Goal: Task Accomplishment & Management: Manage account settings

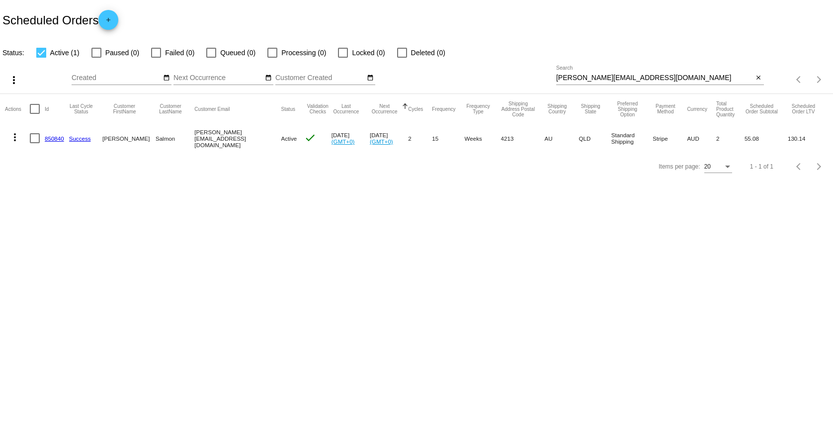
click at [51, 140] on link "850840" at bounding box center [54, 138] width 19 height 6
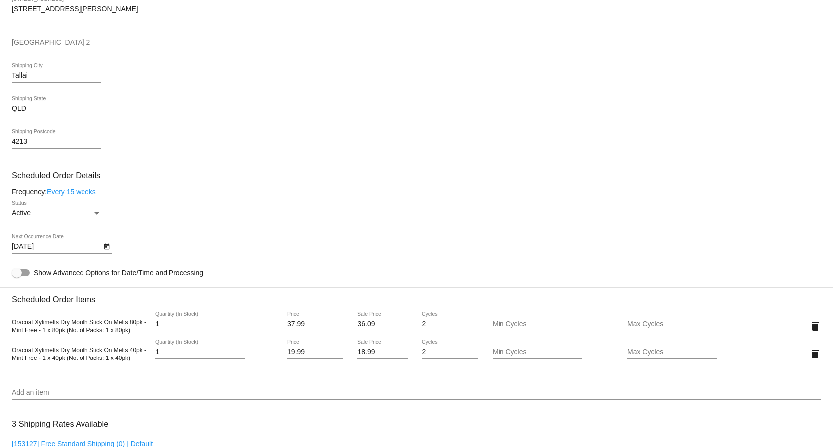
scroll to position [790, 0]
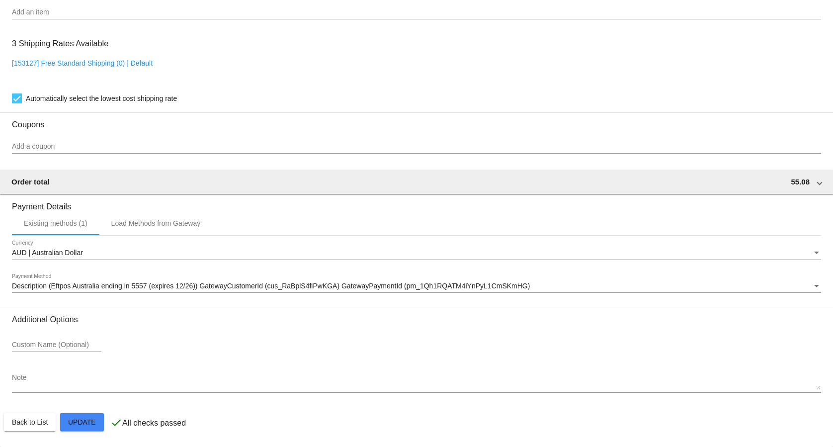
click at [118, 60] on link "[153127] Free Standard Shipping (0) | Default" at bounding box center [82, 63] width 141 height 8
checkbox input "false"
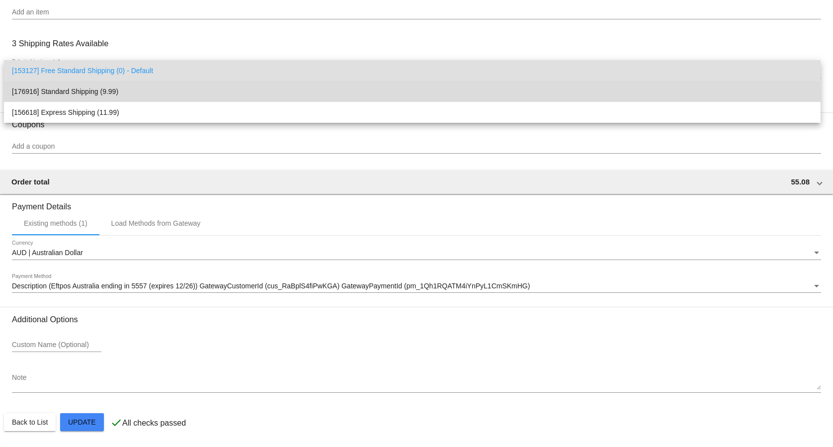
click at [92, 96] on span "[176916] Standard Shipping (9.99)" at bounding box center [412, 91] width 801 height 21
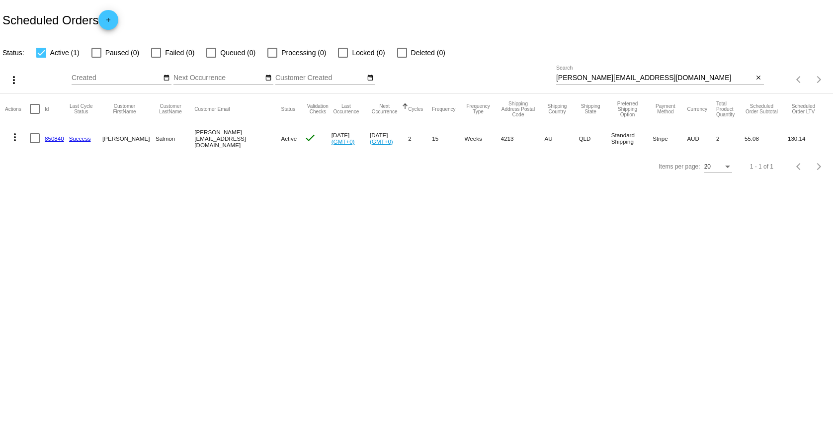
click at [670, 78] on input "[PERSON_NAME][EMAIL_ADDRESS][DOMAIN_NAME]" at bounding box center [654, 78] width 197 height 8
paste input "[EMAIL_ADDRESS][DOMAIN_NAME]"
type input "[EMAIL_ADDRESS][DOMAIN_NAME]"
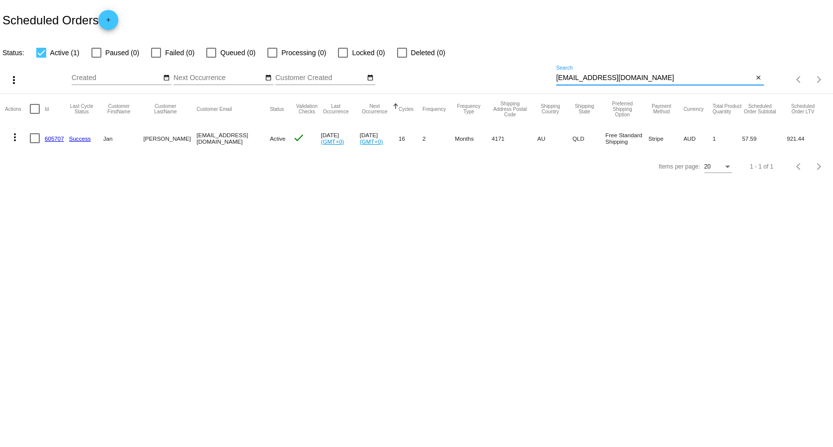
click at [50, 137] on link "605707" at bounding box center [54, 138] width 19 height 6
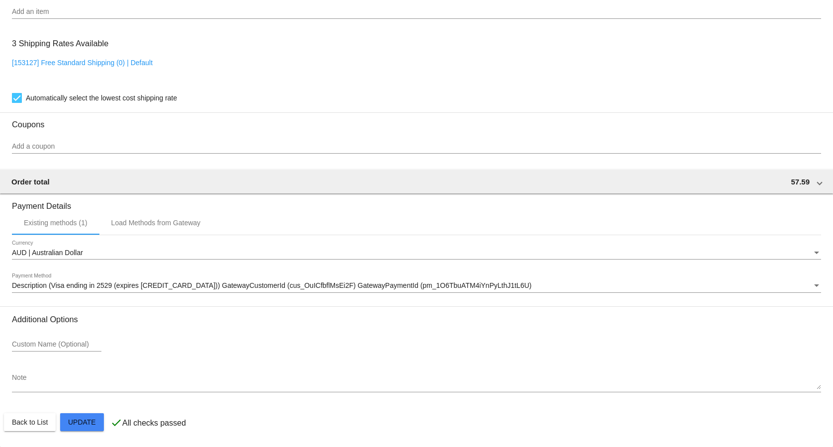
scroll to position [762, 0]
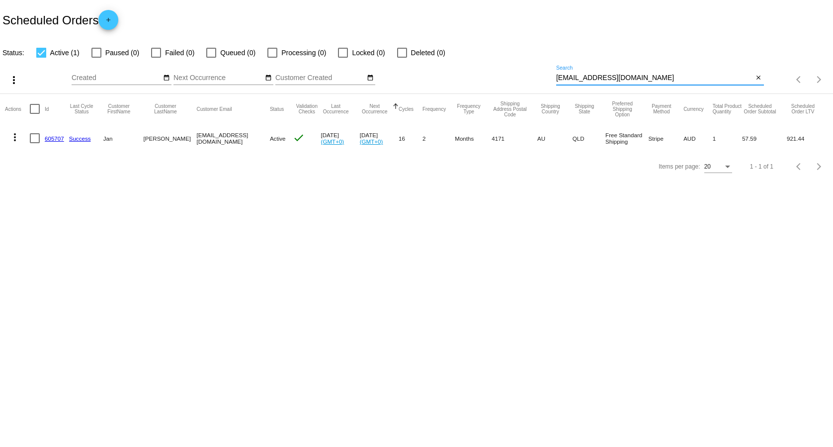
click at [605, 74] on input "[EMAIL_ADDRESS][DOMAIN_NAME]" at bounding box center [654, 78] width 197 height 8
paste input "[EMAIL_ADDRESS][DOMAIN_NAME]"
type input "[EMAIL_ADDRESS][DOMAIN_NAME]"
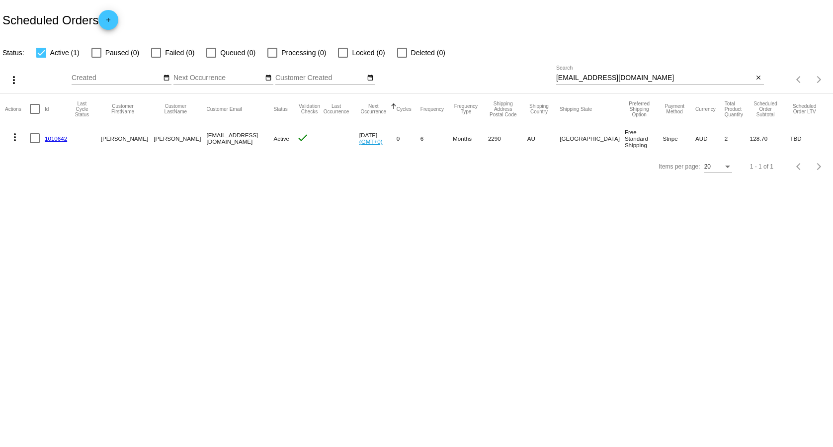
click at [55, 139] on link "1010642" at bounding box center [56, 138] width 22 height 6
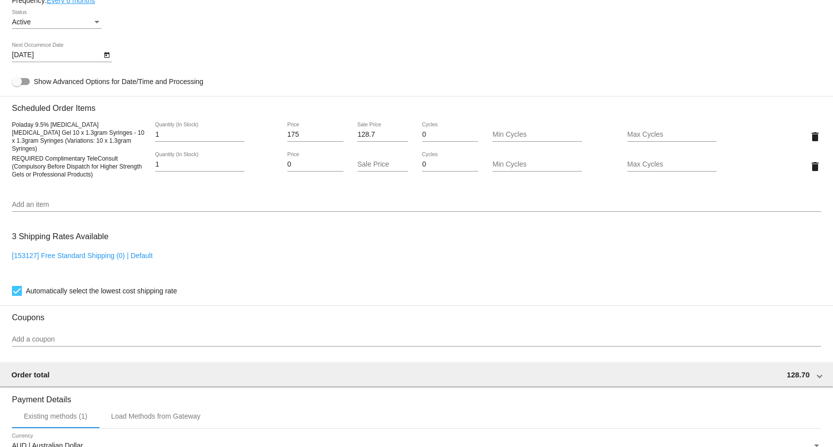
scroll to position [558, 0]
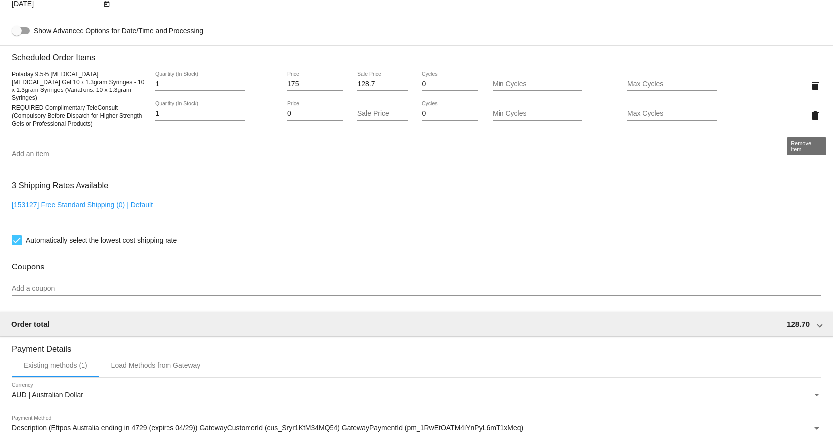
click at [809, 120] on mat-icon "delete" at bounding box center [815, 116] width 12 height 12
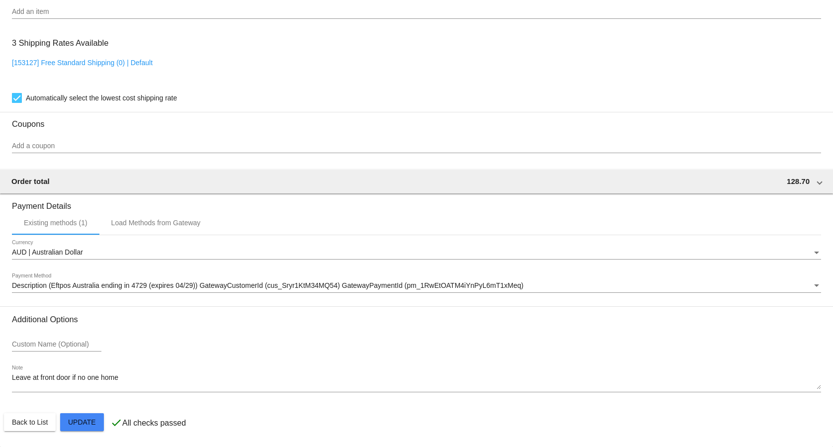
scroll to position [678, 0]
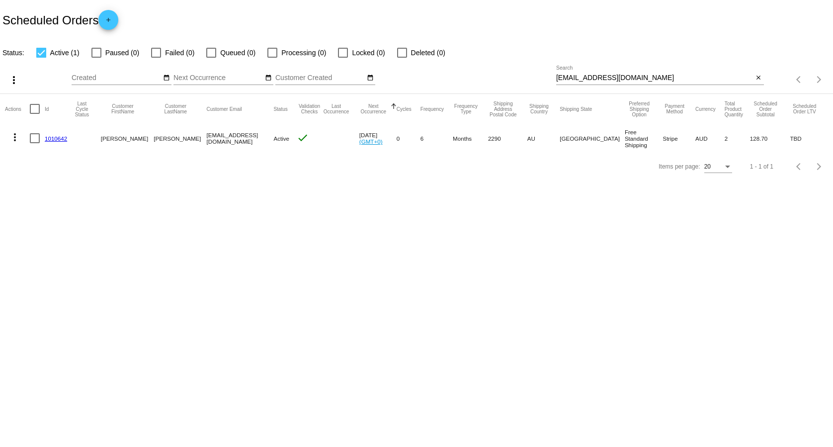
click at [616, 78] on input "[EMAIL_ADDRESS][DOMAIN_NAME]" at bounding box center [654, 78] width 197 height 8
paste input "[EMAIL_ADDRESS][PERSON_NAME][DOMAIN_NAME]"
type input "[EMAIL_ADDRESS][PERSON_NAME][DOMAIN_NAME]"
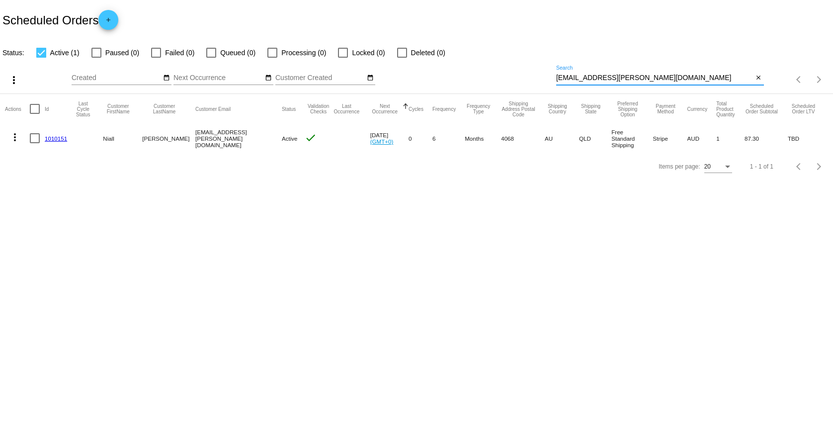
click at [59, 138] on link "1010151" at bounding box center [56, 138] width 22 height 6
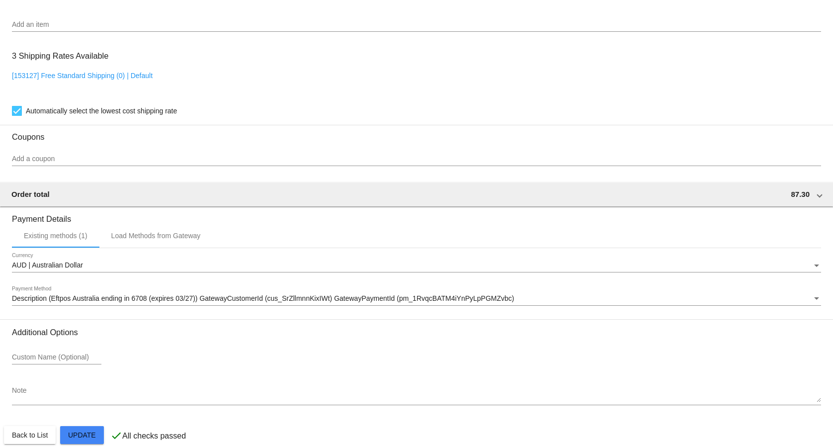
scroll to position [678, 0]
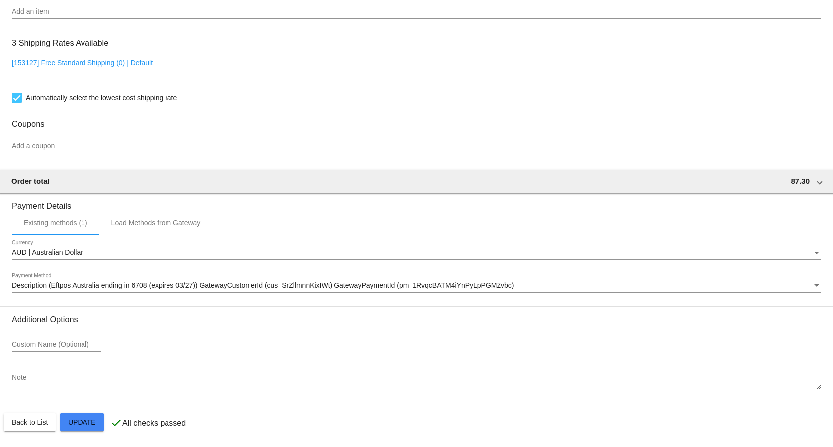
click at [101, 388] on textarea "Note" at bounding box center [416, 382] width 809 height 16
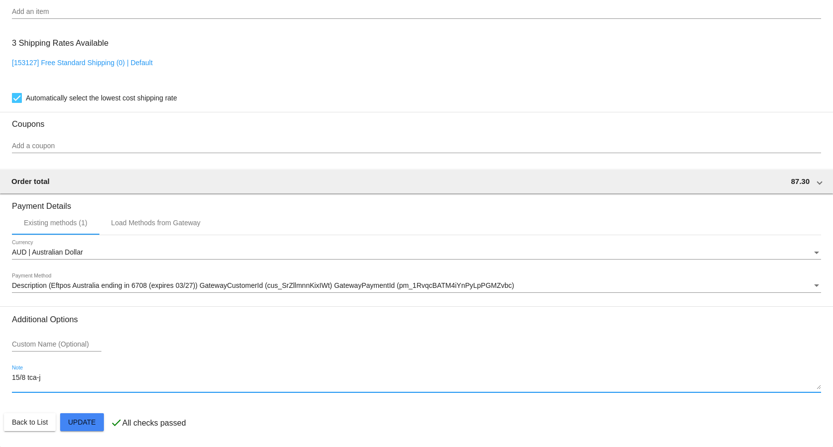
type textarea "15/8 tca-jt"
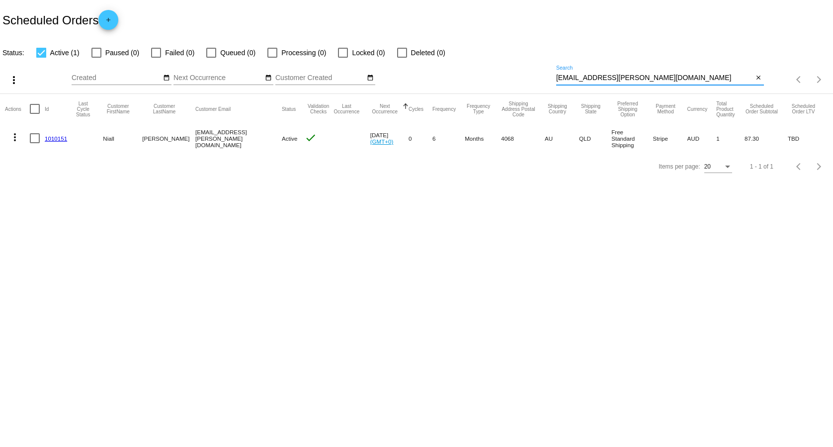
click at [642, 81] on input "[EMAIL_ADDRESS][PERSON_NAME][DOMAIN_NAME]" at bounding box center [654, 78] width 197 height 8
paste input "papasidero@g"
type input "[EMAIL_ADDRESS][DOMAIN_NAME]"
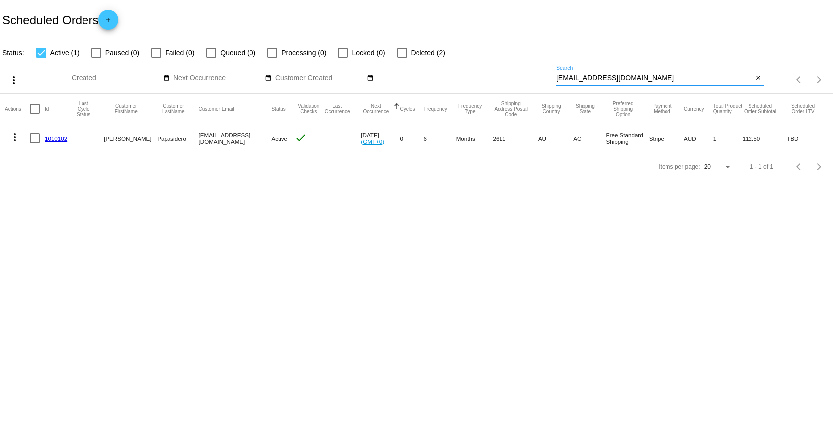
click at [57, 136] on link "1010102" at bounding box center [56, 138] width 22 height 6
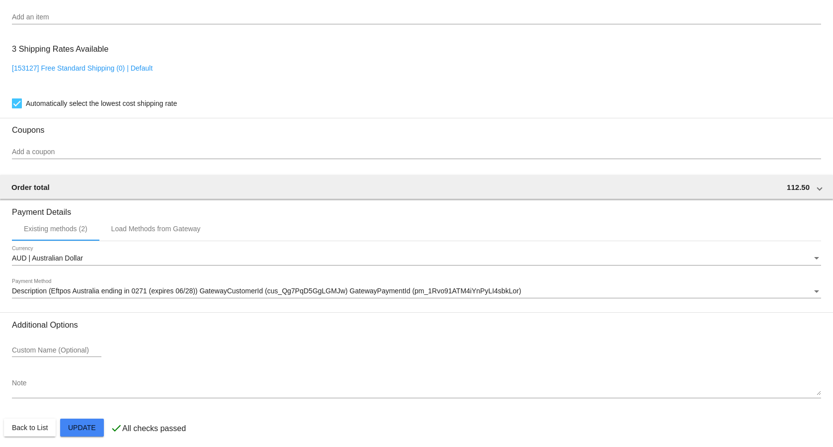
scroll to position [672, 0]
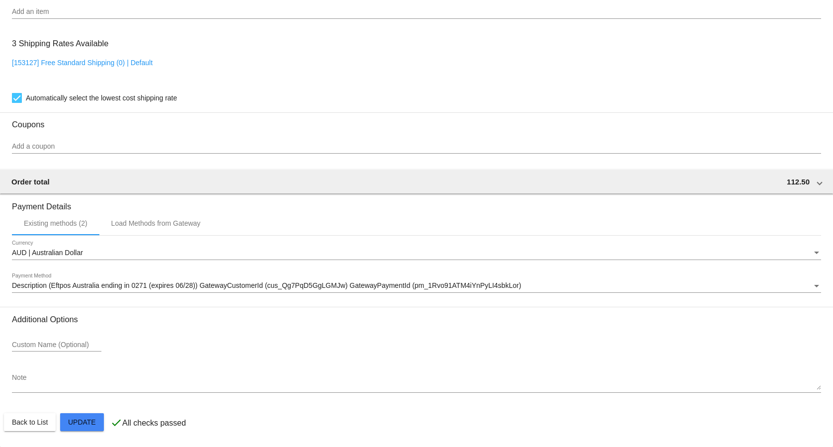
click at [149, 384] on textarea "Note" at bounding box center [416, 382] width 809 height 16
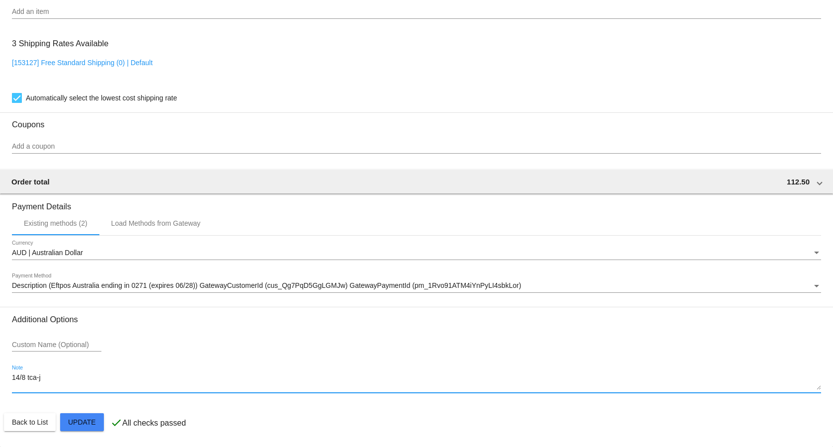
type textarea "14/8 tca-jt"
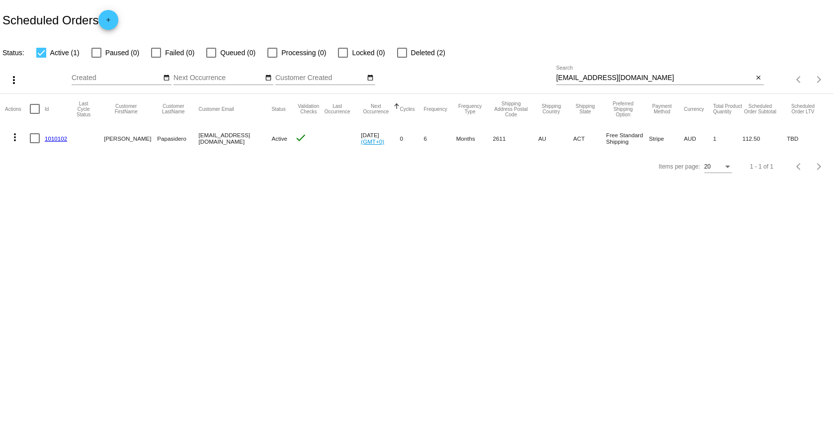
click at [618, 74] on div "[EMAIL_ADDRESS][DOMAIN_NAME] Search" at bounding box center [654, 75] width 197 height 19
click at [616, 79] on input "[EMAIL_ADDRESS][DOMAIN_NAME]" at bounding box center [654, 78] width 197 height 8
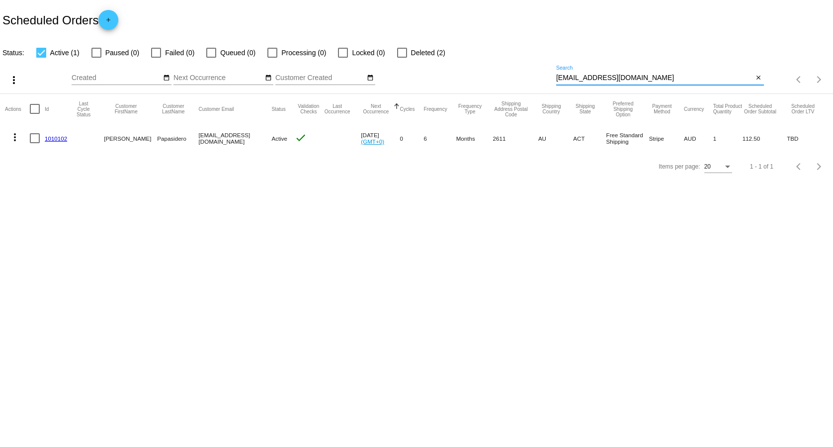
click at [616, 79] on input "[EMAIL_ADDRESS][DOMAIN_NAME]" at bounding box center [654, 78] width 197 height 8
paste input "[PERSON_NAME][EMAIL_ADDRESS][DOMAIN_NAME]"
type input "[PERSON_NAME][EMAIL_ADDRESS][DOMAIN_NAME]"
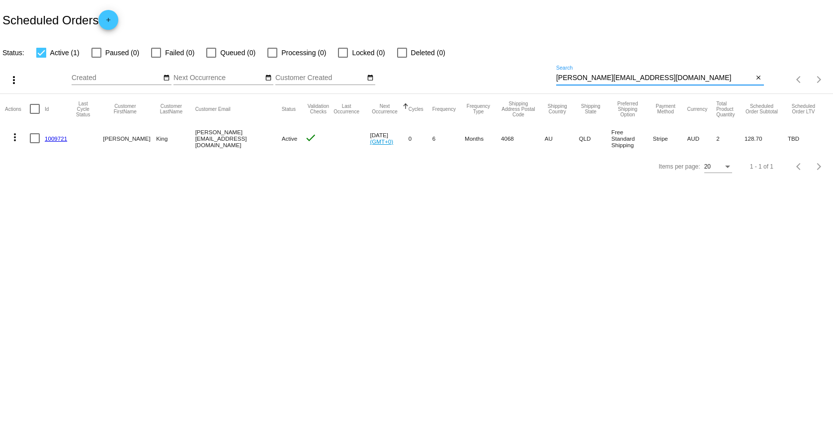
click at [52, 140] on link "1009721" at bounding box center [56, 138] width 22 height 6
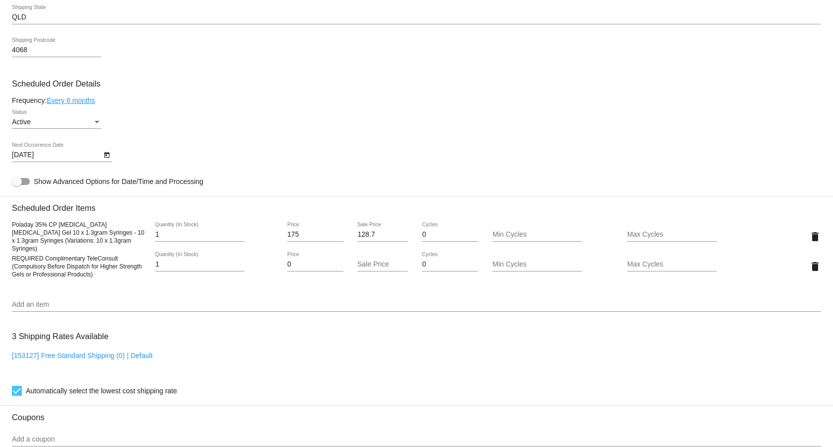
scroll to position [456, 0]
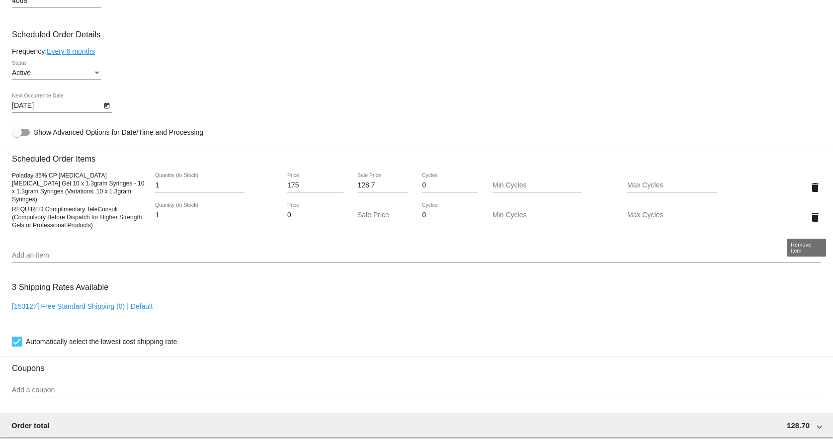
click at [809, 220] on mat-icon "delete" at bounding box center [815, 217] width 12 height 12
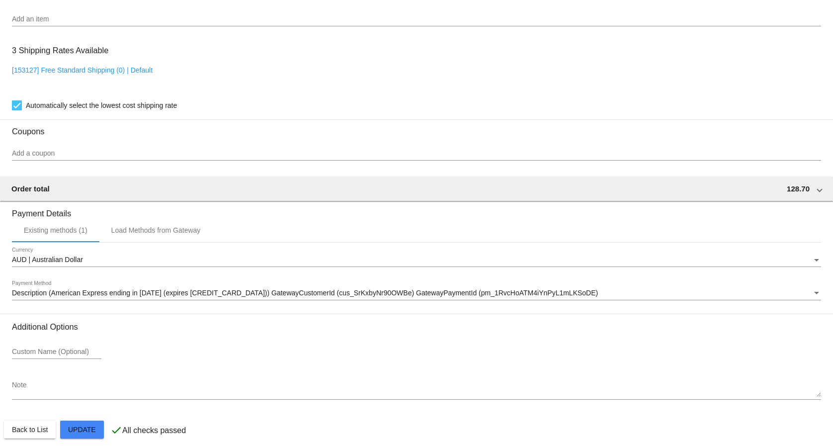
scroll to position [678, 0]
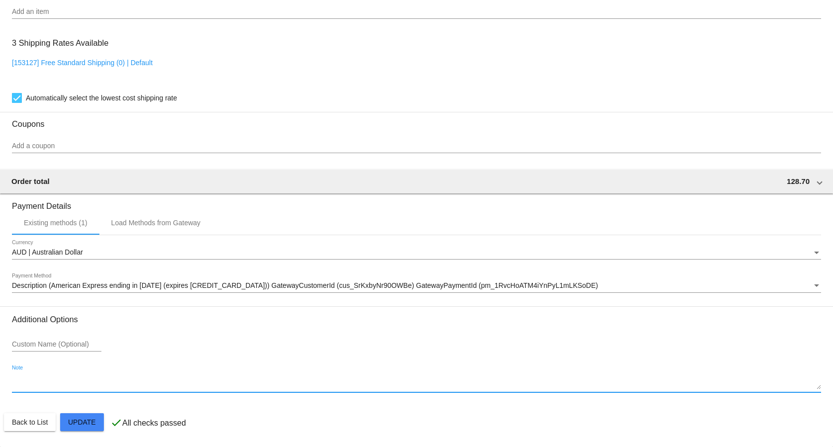
click at [70, 381] on textarea "Note" at bounding box center [416, 382] width 809 height 16
type textarea "14/8 tca-jt"
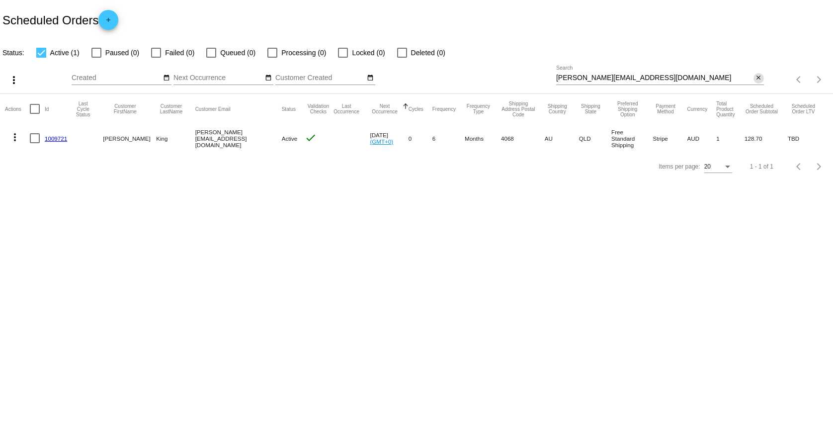
click at [759, 78] on mat-icon "close" at bounding box center [758, 78] width 7 height 8
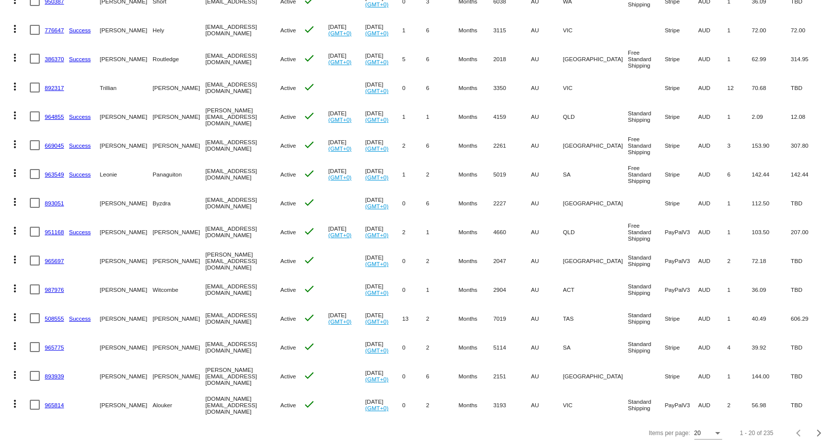
checkbox input "true"
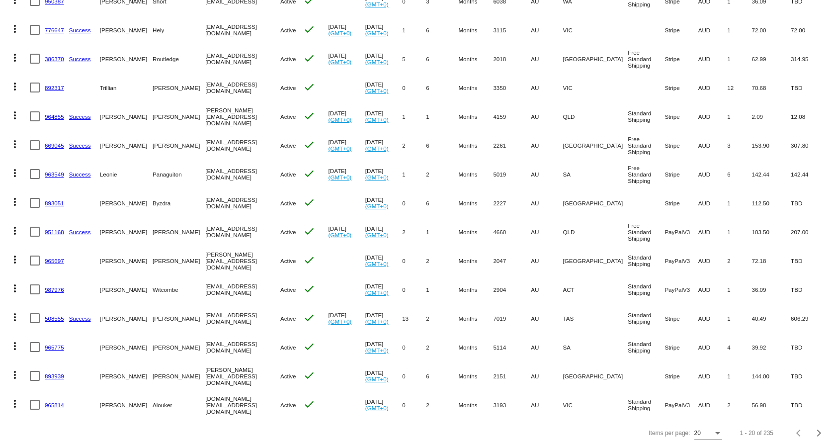
checkbox input "false"
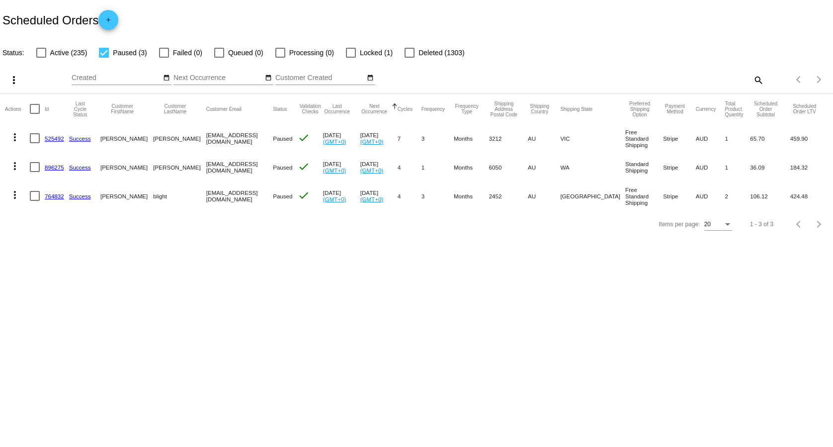
click at [356, 51] on label "Locked (1)" at bounding box center [369, 53] width 47 height 12
click at [351, 58] on input "Locked (1)" at bounding box center [350, 58] width 0 height 0
checkbox input "true"
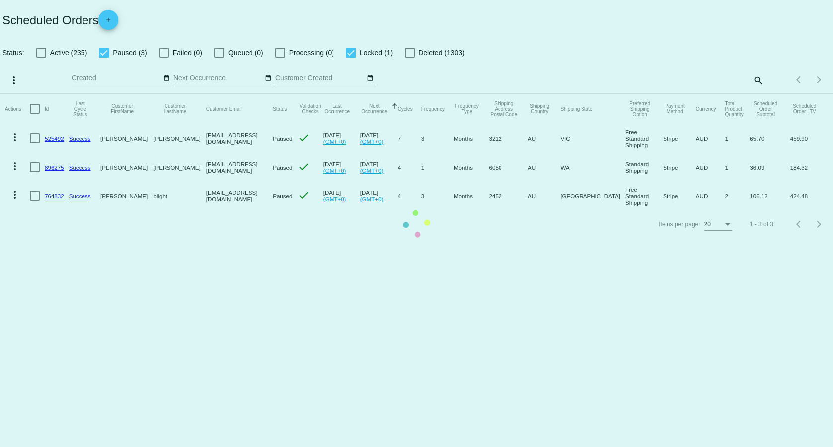
click at [98, 94] on mat-table "Actions Id Last Cycle Status Customer FirstName Customer LastName Customer Emai…" at bounding box center [416, 152] width 833 height 116
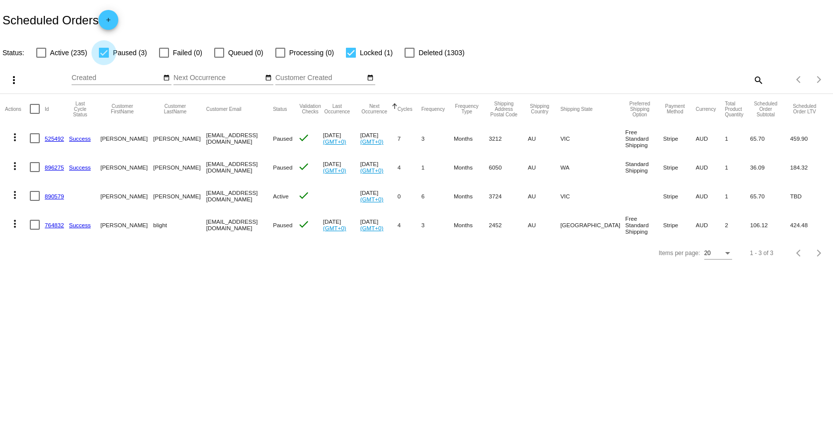
click at [112, 58] on label "Paused (3)" at bounding box center [123, 53] width 48 height 12
click at [104, 58] on input "Paused (3)" at bounding box center [103, 58] width 0 height 0
checkbox input "false"
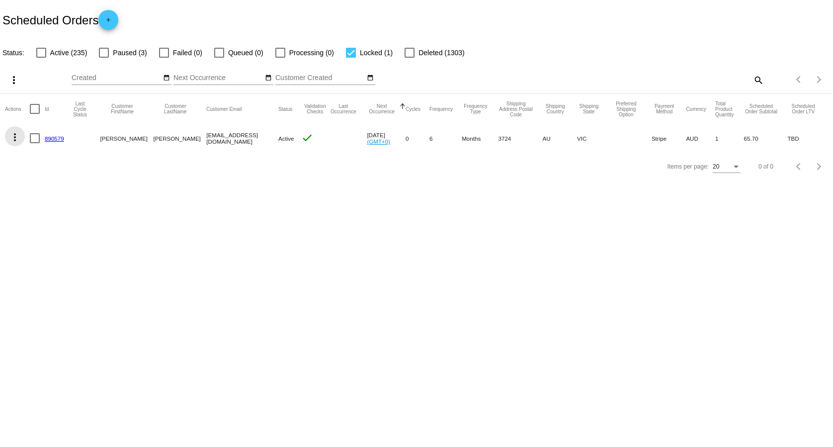
click at [15, 137] on mat-icon "more_vert" at bounding box center [15, 137] width 12 height 12
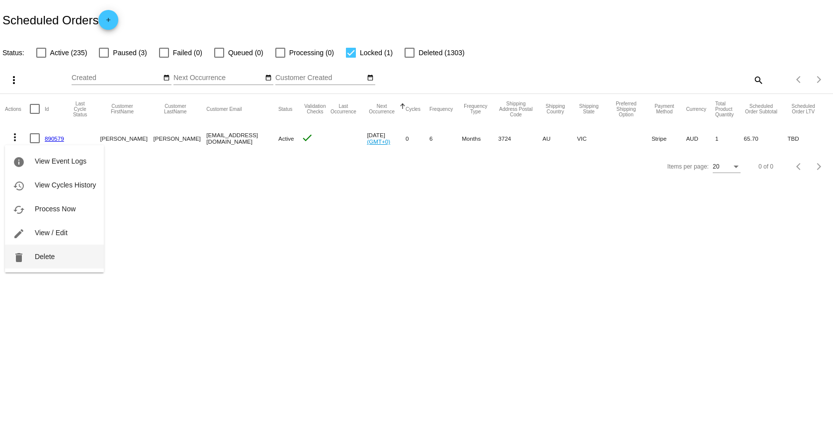
click at [65, 254] on button "delete Delete" at bounding box center [54, 257] width 99 height 24
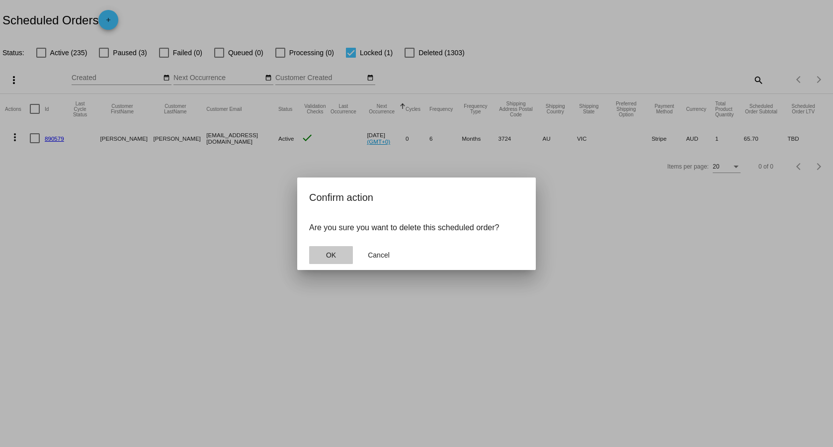
click at [329, 253] on span "OK" at bounding box center [331, 255] width 10 height 8
